Goal: Task Accomplishment & Management: Manage account settings

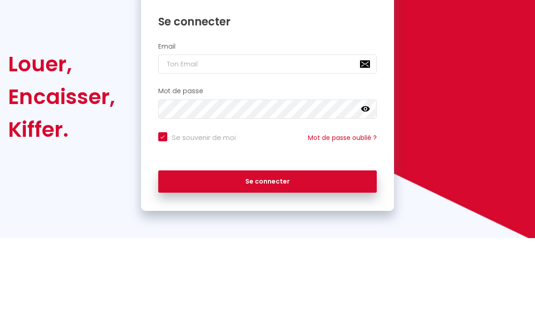
type input "r"
checkbox input "true"
type input "r"
checkbox input "true"
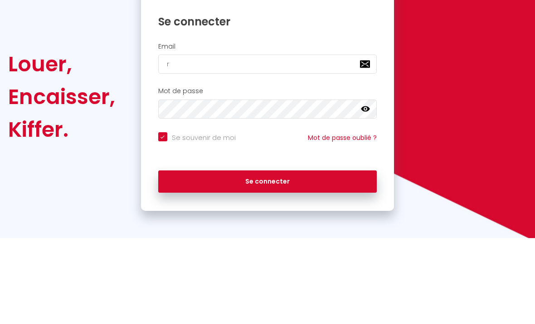
type input "re"
checkbox input "true"
type input "ren"
checkbox input "true"
type input "rent"
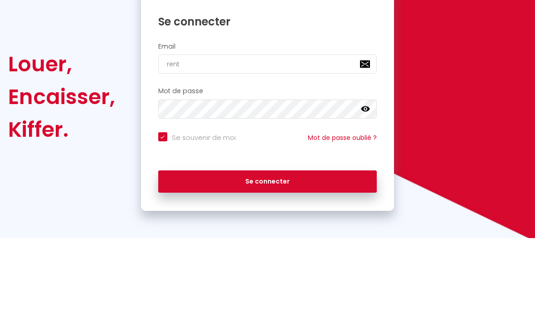
checkbox input "true"
type input "rente"
checkbox input "true"
type input "rentea"
checkbox input "true"
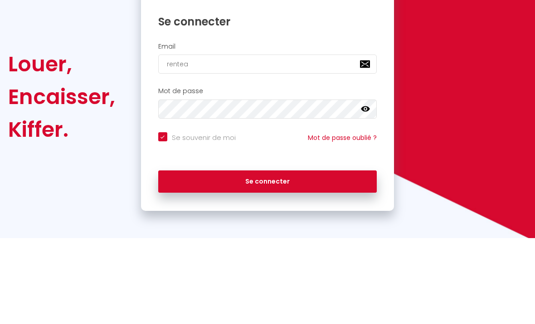
type input "renteas"
checkbox input "true"
type input "renteasl"
checkbox input "true"
type input "renteaslo"
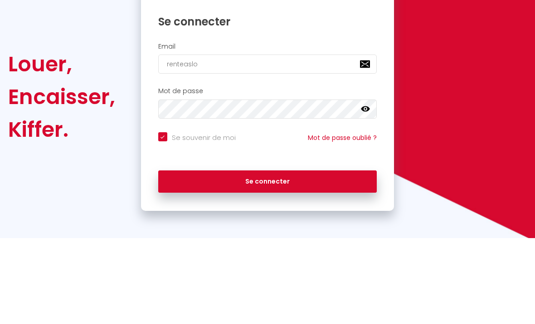
checkbox input "true"
type input "renteasloc"
checkbox input "true"
type input "renteasloca"
checkbox input "true"
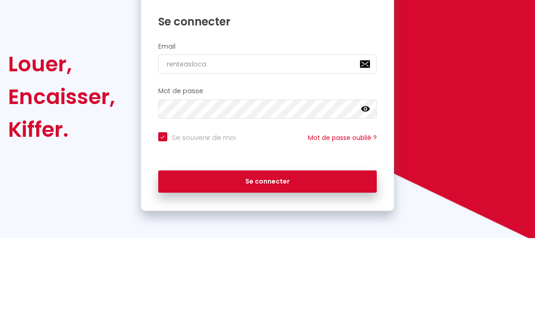
type input "renteaslocat"
checkbox input "true"
type input "renteaslocati"
checkbox input "true"
type input "renteaslocatio"
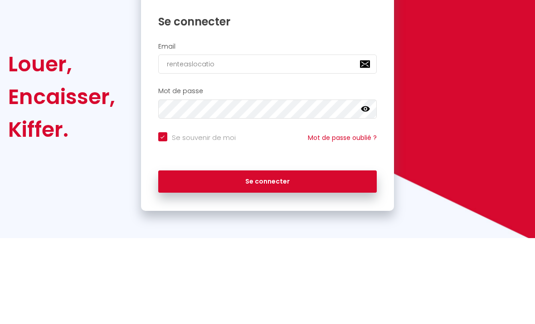
checkbox input "true"
type input "renteaslocation"
checkbox input "true"
type input "renteaslocation@"
checkbox input "true"
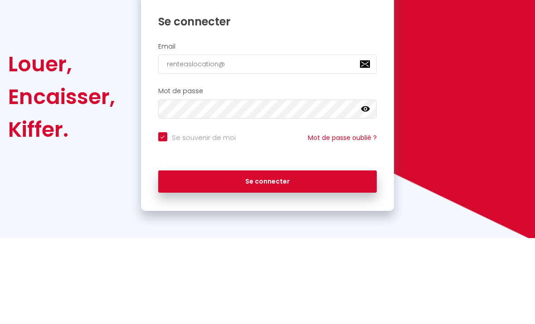
type input "renteaslocation@g"
checkbox input "true"
type input "renteaslocation@gm"
checkbox input "true"
type input "renteaslocation@gmz"
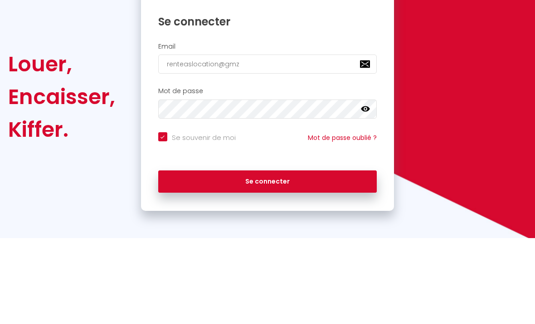
checkbox input "true"
type input "renteaslocation@gmzi"
checkbox input "true"
type input "renteaslocation@gmzil"
checkbox input "true"
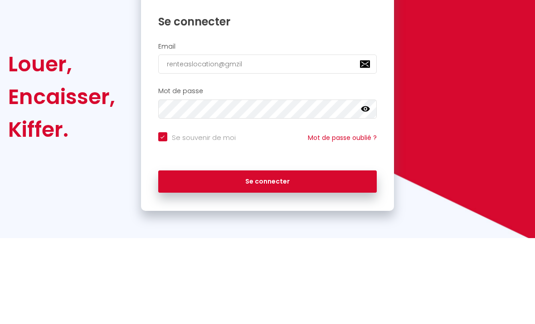
type input "renteaslocation@gmzi"
checkbox input "true"
type input "renteaslocation@gmz"
checkbox input "true"
type input "renteaslocation@gm"
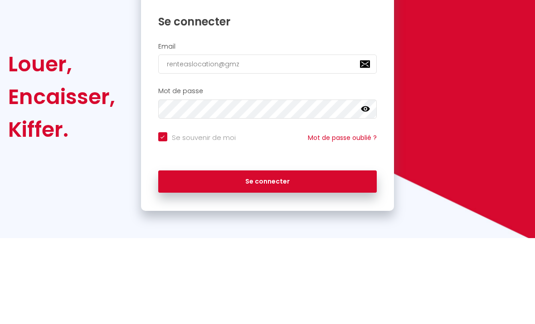
checkbox input "true"
type input "renteaslocation@gma"
checkbox input "true"
click at [505, 172] on div "Louer, Encaisser, [PERSON_NAME]. Se connecter Email renteaslocation@gma Mot de …" at bounding box center [267, 183] width 531 height 228
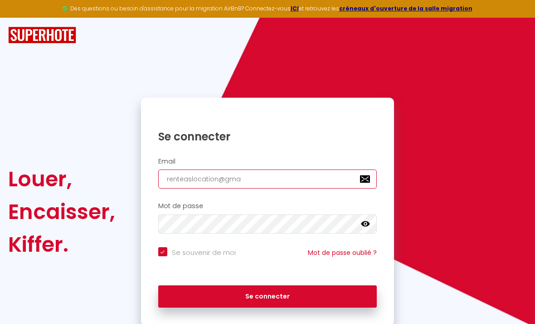
click at [259, 178] on input "renteaslocation@gma" at bounding box center [267, 178] width 219 height 19
type input "renteaslocation@gmai"
checkbox input "true"
type input "[EMAIL_ADDRESS]"
checkbox input "true"
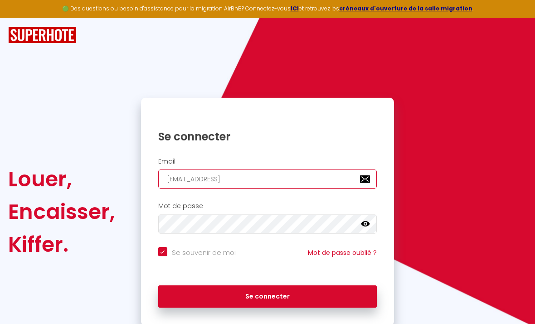
type input "[EMAIL_ADDRESS]."
checkbox input "true"
type input "renteaslocation@gmail.c"
checkbox input "true"
type input "[EMAIL_ADDRESS][DOMAIN_NAME]"
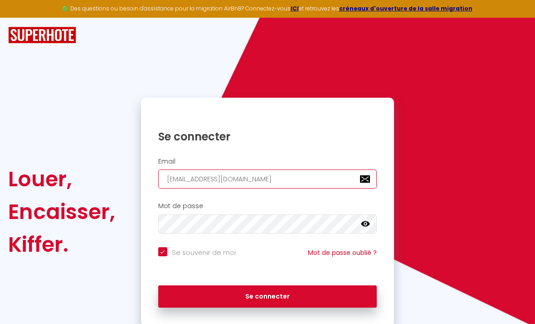
checkbox input "true"
type input "[EMAIL_ADDRESS][DOMAIN_NAME]"
checkbox input "true"
type input "[EMAIL_ADDRESS][DOMAIN_NAME]"
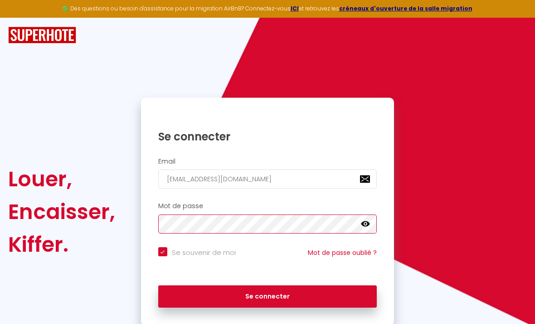
scroll to position [29, 0]
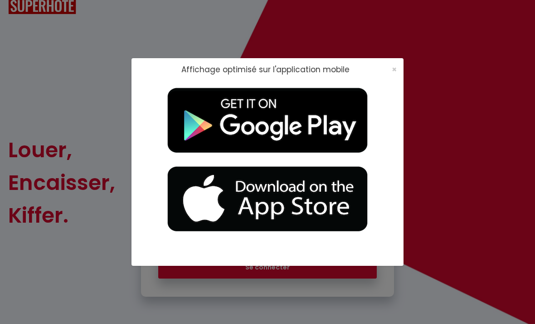
click at [399, 63] on div "Affichage optimisé sur l'application mobile ×" at bounding box center [268, 69] width 272 height 23
click at [392, 68] on span "×" at bounding box center [394, 69] width 5 height 11
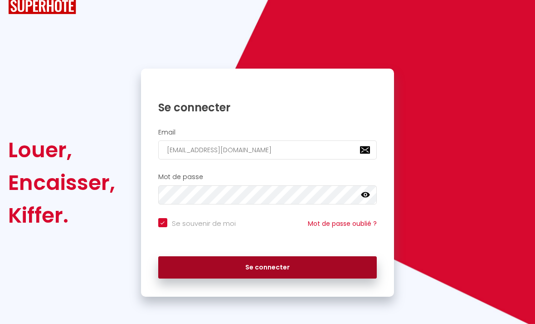
click at [323, 260] on button "Se connecter" at bounding box center [267, 267] width 219 height 23
checkbox input "true"
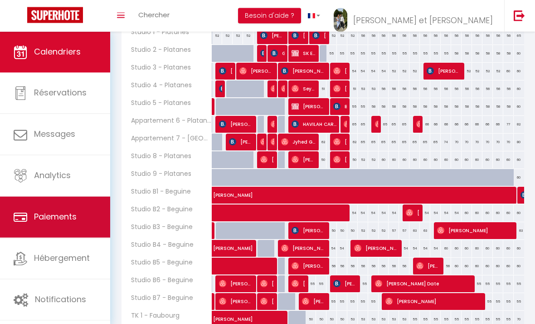
scroll to position [213, 0]
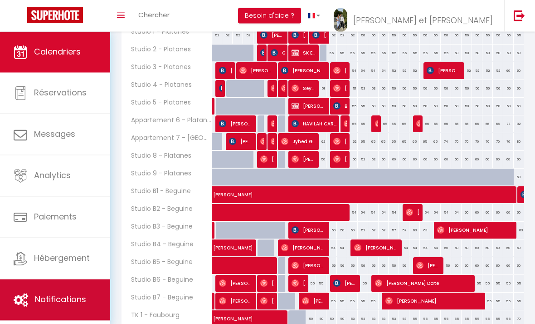
click at [69, 294] on span "Notifications" at bounding box center [60, 299] width 51 height 11
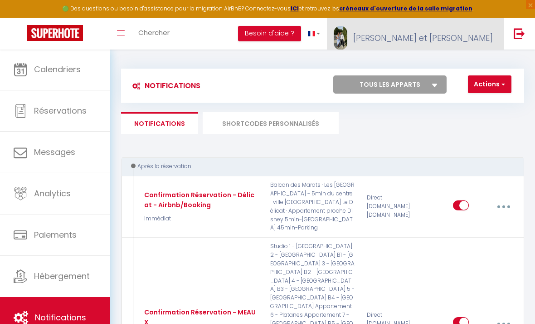
click at [486, 38] on span "[PERSON_NAME] et [PERSON_NAME]" at bounding box center [423, 37] width 140 height 11
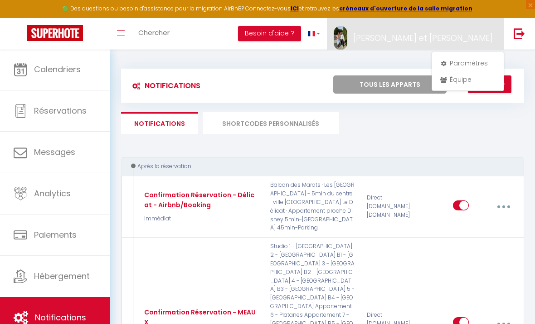
click at [127, 31] on div at bounding box center [267, 162] width 535 height 324
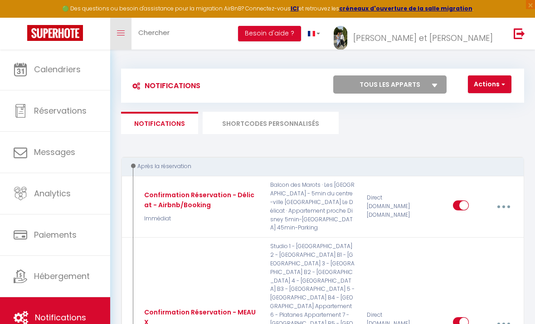
click at [126, 31] on link "Toggle menubar" at bounding box center [120, 34] width 21 height 32
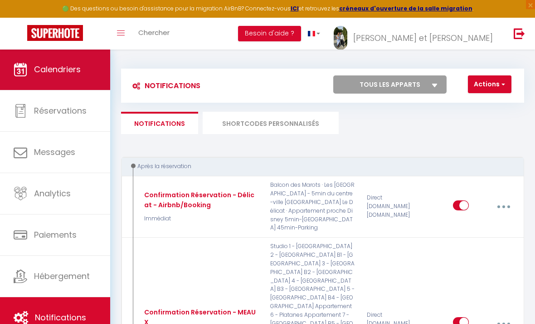
click at [88, 75] on link "Calendriers" at bounding box center [55, 69] width 110 height 41
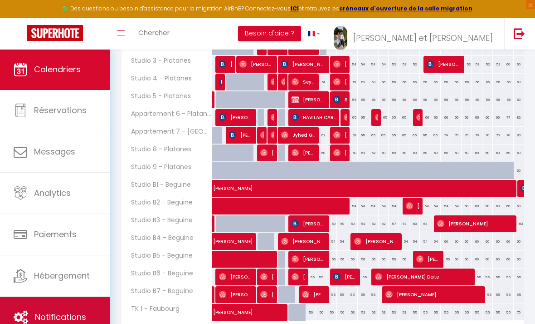
scroll to position [265, 0]
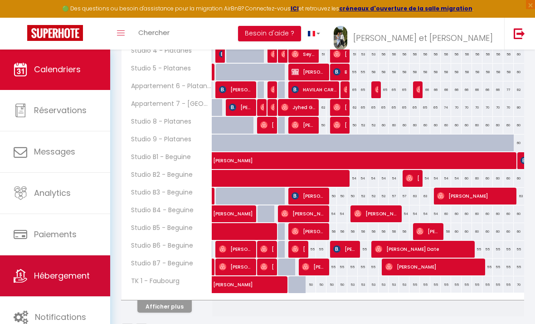
click at [77, 286] on link "Hébergement" at bounding box center [55, 275] width 110 height 41
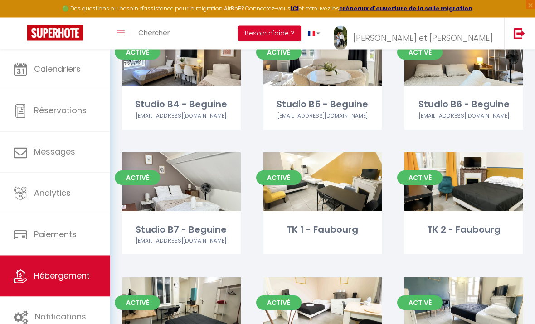
scroll to position [933, 0]
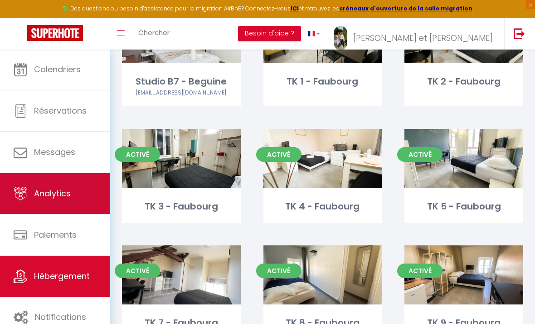
click at [35, 185] on link "Analytics" at bounding box center [55, 193] width 110 height 41
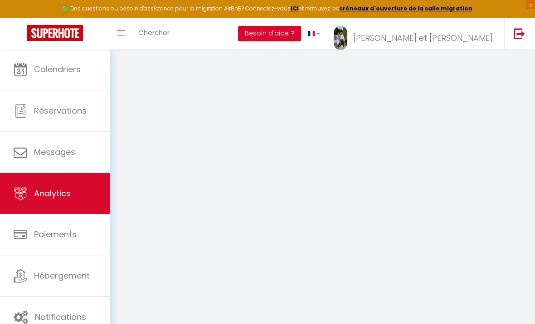
select select "2025"
select select "9"
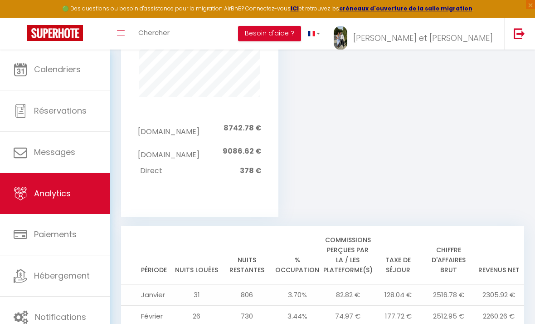
scroll to position [1112, 0]
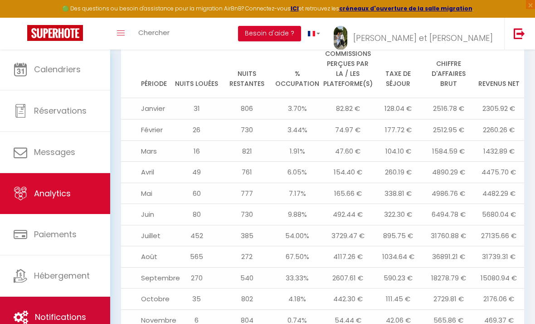
click at [39, 296] on link "Notifications" at bounding box center [55, 316] width 110 height 41
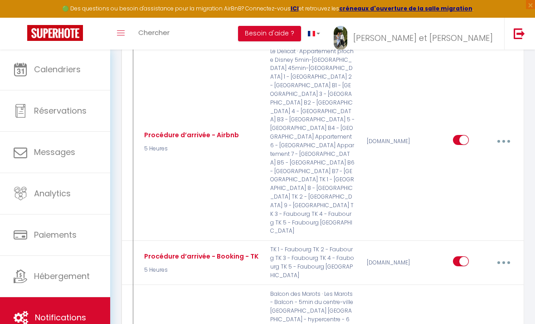
scroll to position [763, 0]
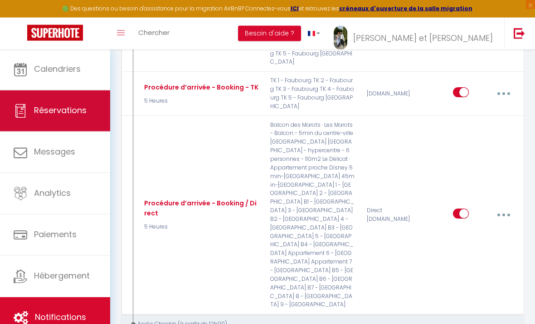
click at [33, 104] on link "Réservations" at bounding box center [55, 110] width 110 height 41
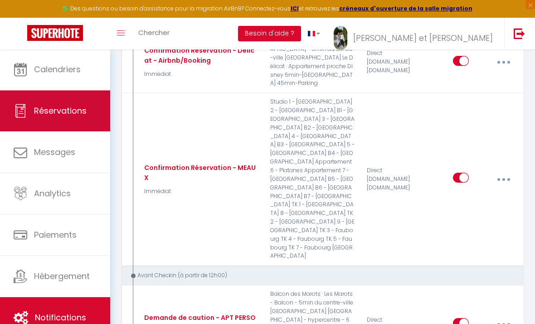
select select "not_cancelled"
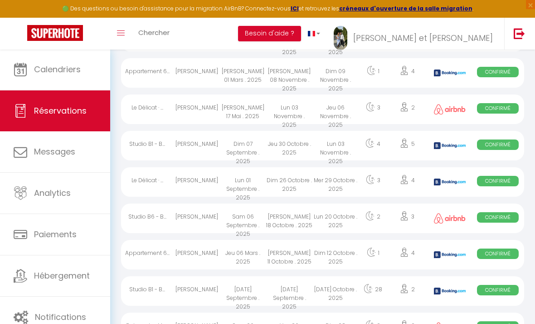
scroll to position [0, 0]
